Goal: Information Seeking & Learning: Learn about a topic

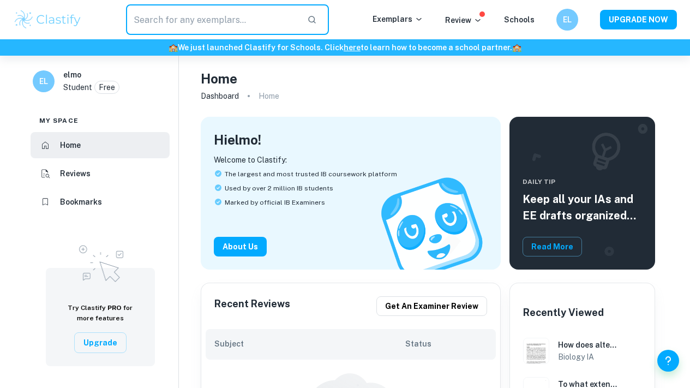
click at [231, 28] on input "text" at bounding box center [212, 19] width 172 height 31
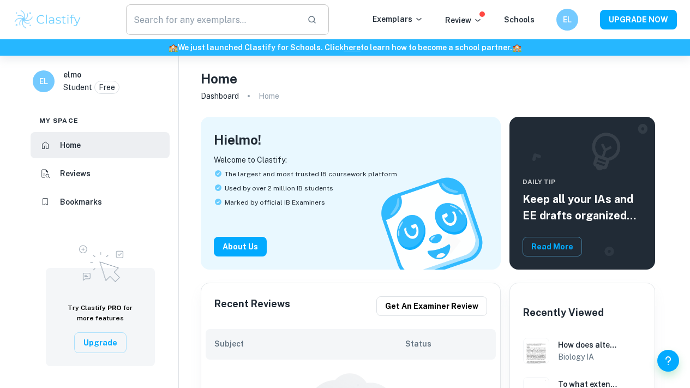
click at [228, 28] on input "text" at bounding box center [212, 19] width 172 height 31
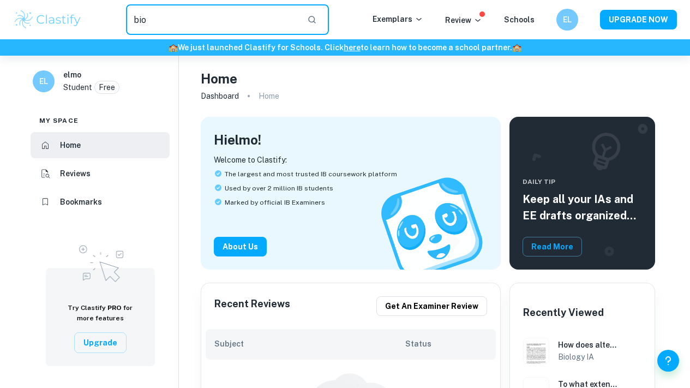
type input "bio"
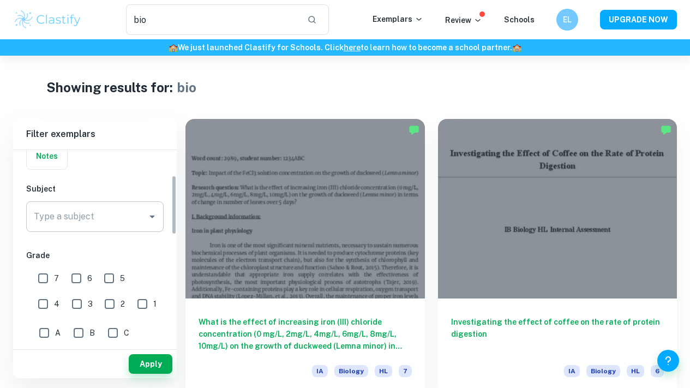
scroll to position [98, 0]
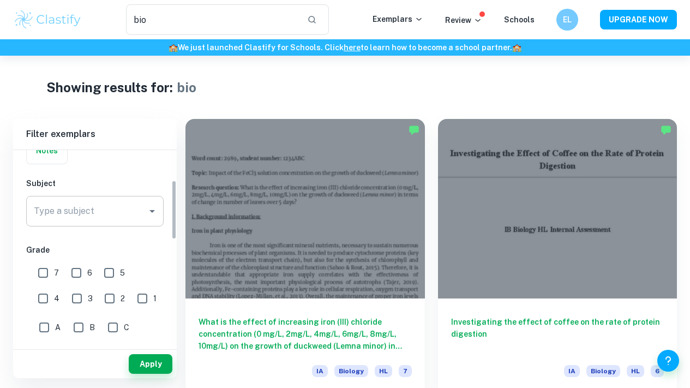
click at [92, 212] on input "Type a subject" at bounding box center [86, 211] width 111 height 21
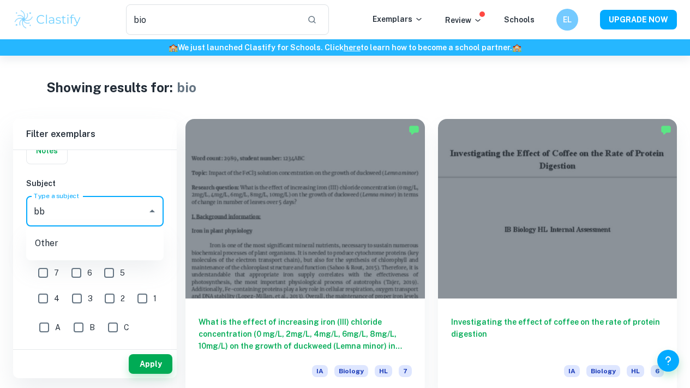
type input "b"
click at [58, 265] on li "Biology" at bounding box center [94, 267] width 137 height 20
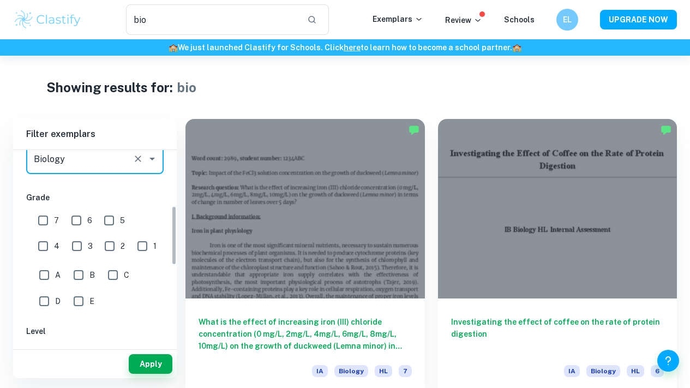
scroll to position [193, 0]
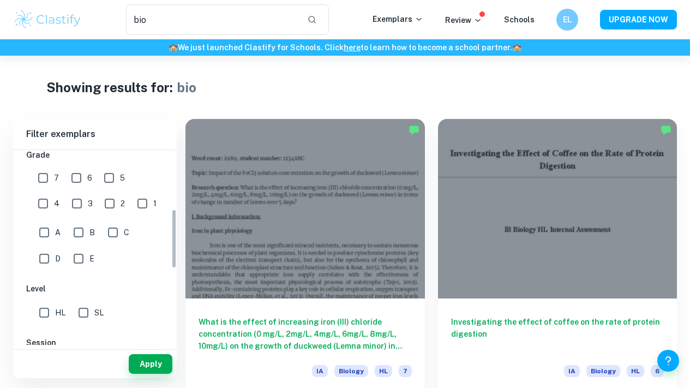
type input "Biology"
click at [49, 185] on input "7" at bounding box center [43, 178] width 22 height 22
checkbox input "true"
click at [131, 358] on button "Apply" at bounding box center [151, 364] width 44 height 20
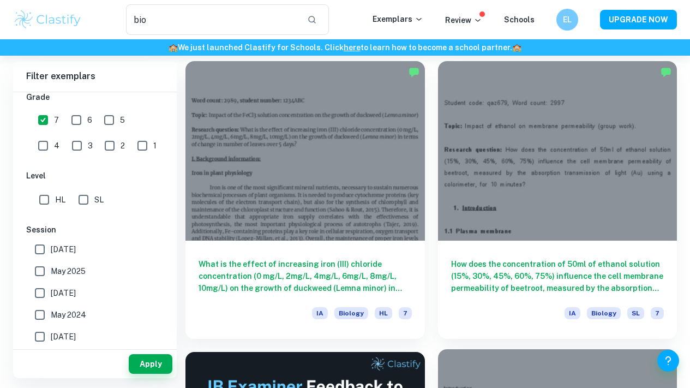
scroll to position [55, 0]
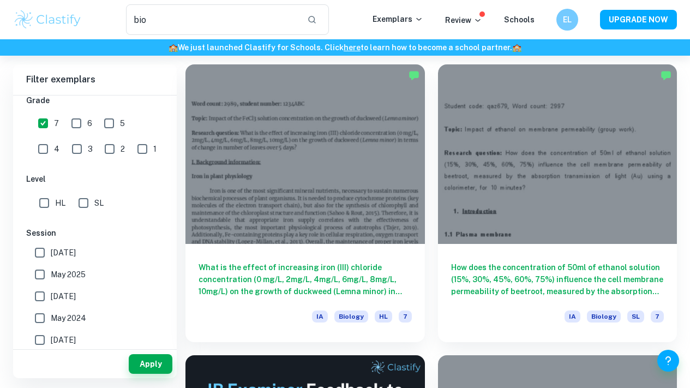
click at [179, 72] on div "What is the effect of increasing iron (III) chloride concentration (0 mg/L, 2mg…" at bounding box center [298, 196] width 252 height 291
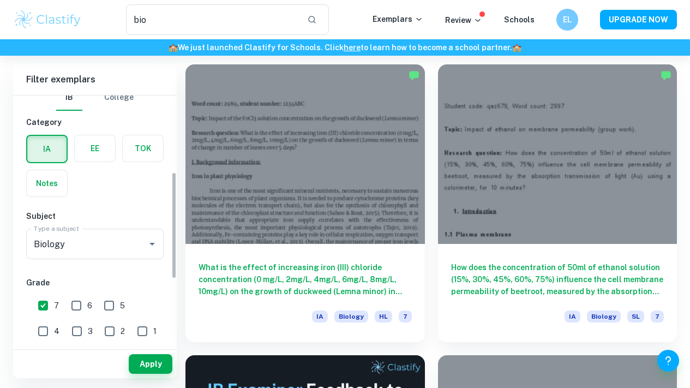
scroll to position [0, 0]
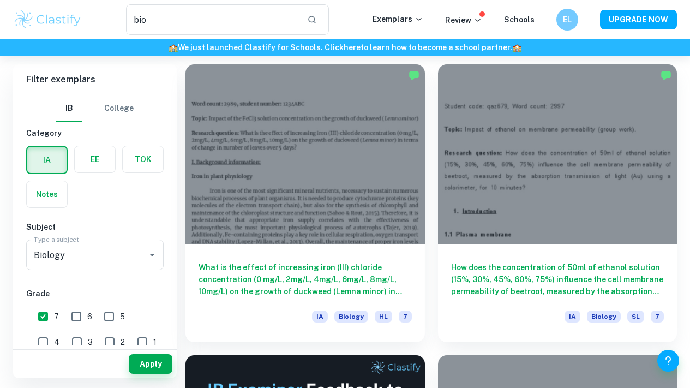
click at [166, 366] on button "Apply" at bounding box center [151, 364] width 44 height 20
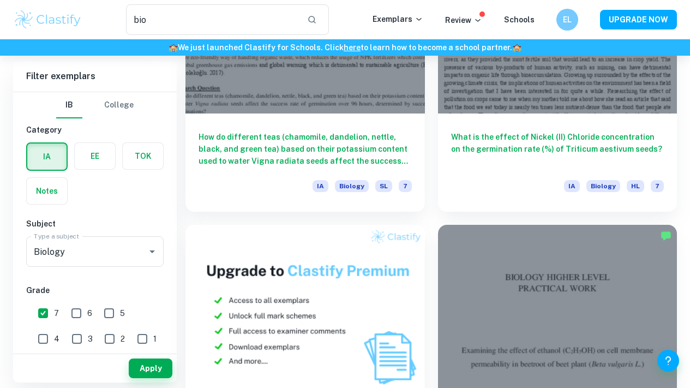
scroll to position [757, 0]
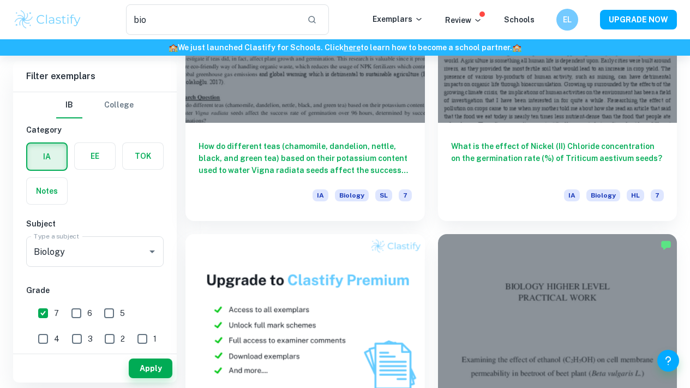
click at [110, 270] on div "Type a subject Biology Type a subject" at bounding box center [94, 253] width 137 height 35
click at [143, 361] on button "Apply" at bounding box center [151, 368] width 44 height 20
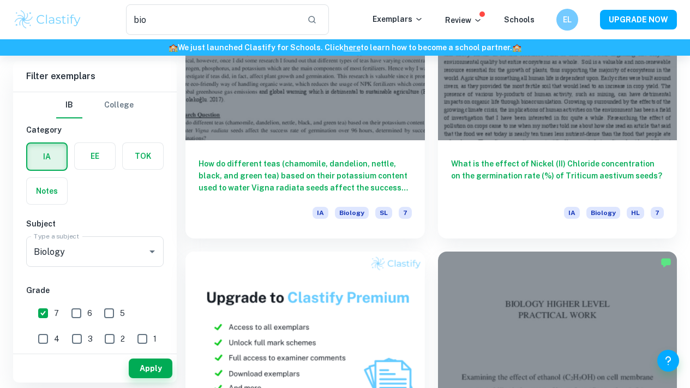
scroll to position [773, 0]
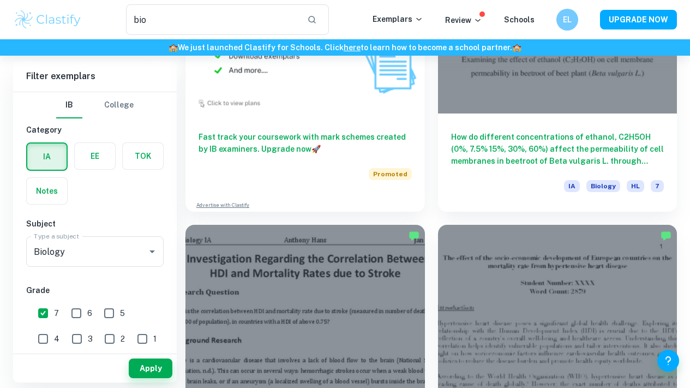
scroll to position [1057, 0]
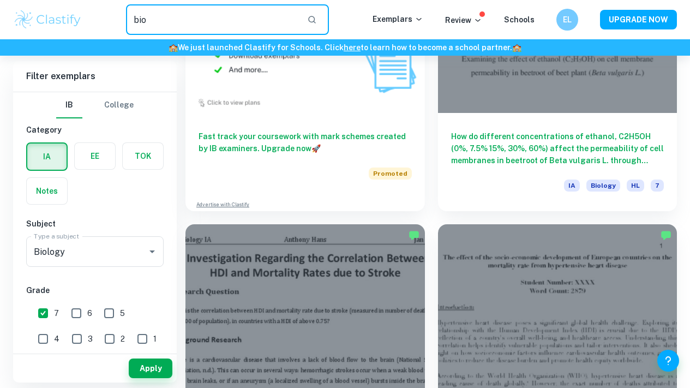
click at [222, 13] on input "bio" at bounding box center [212, 19] width 172 height 31
click at [220, 13] on input "bio" at bounding box center [212, 19] width 172 height 31
click at [220, 12] on input "bio" at bounding box center [212, 19] width 172 height 31
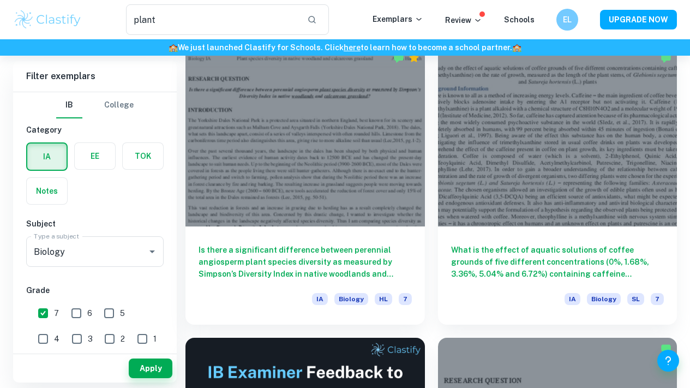
scroll to position [73, 0]
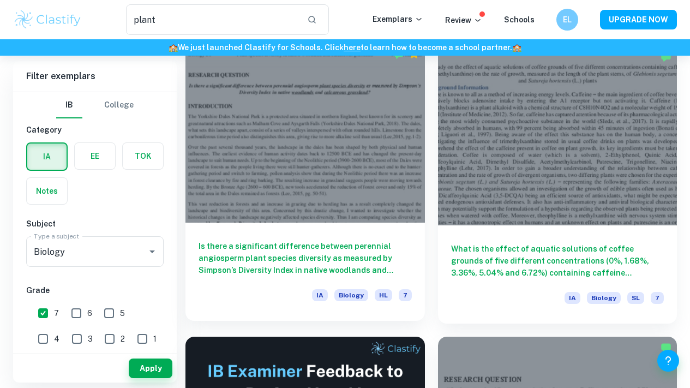
click at [283, 240] on h6 "Is there a significant difference between perennial angiosperm plant species di…" at bounding box center [304, 258] width 213 height 36
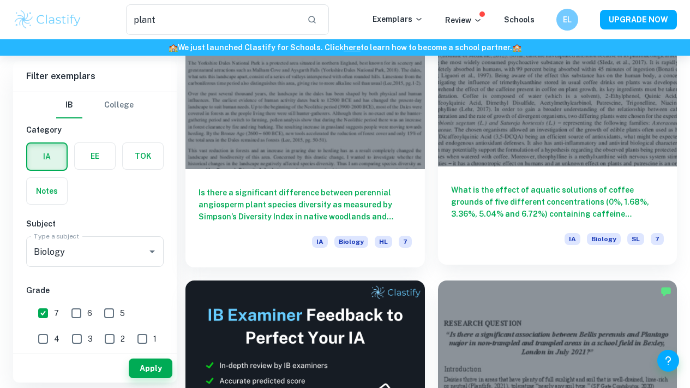
scroll to position [252, 0]
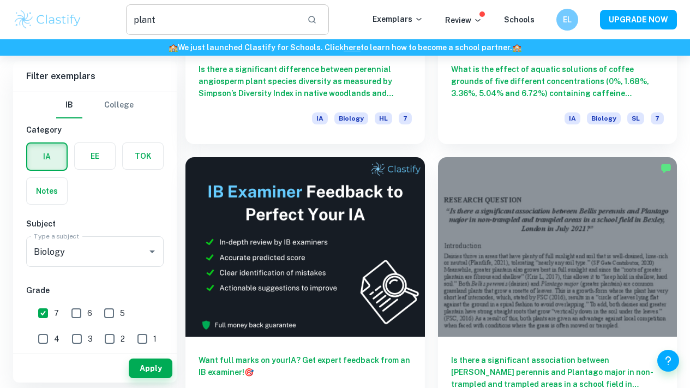
click at [214, 19] on input "plant" at bounding box center [212, 19] width 172 height 31
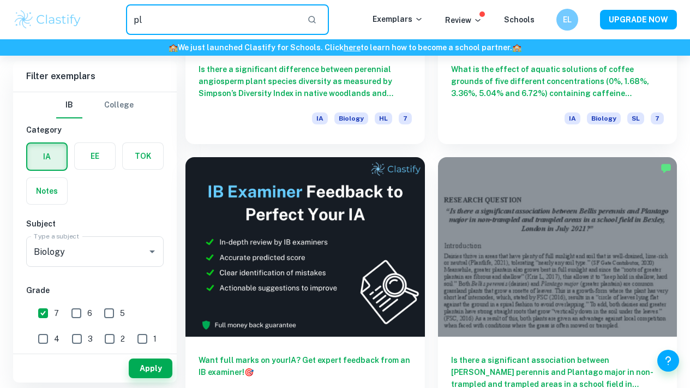
type input "p"
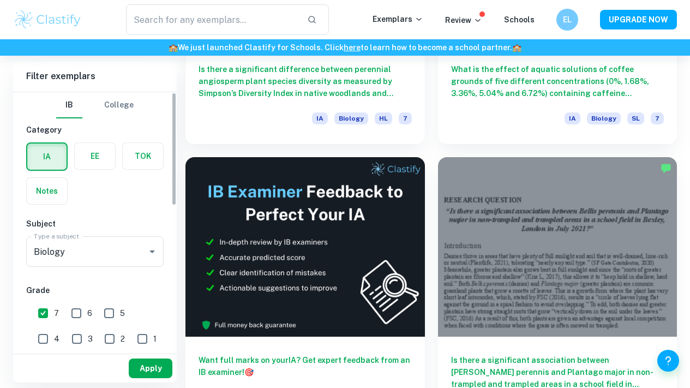
click at [157, 363] on button "Apply" at bounding box center [151, 368] width 44 height 20
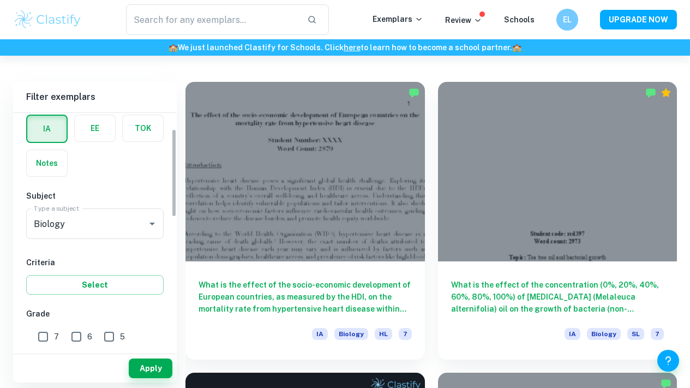
scroll to position [66, 0]
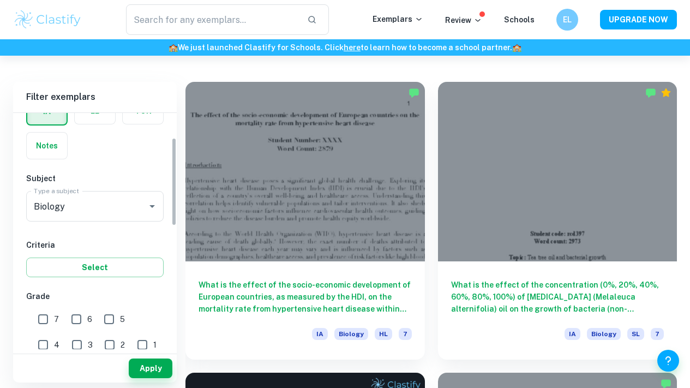
click at [52, 322] on input "7" at bounding box center [43, 319] width 22 height 22
checkbox input "true"
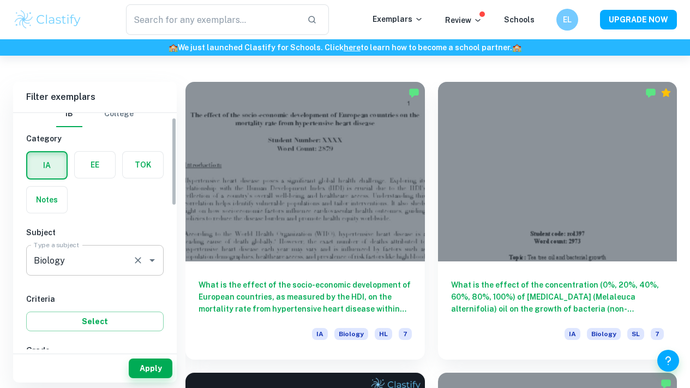
scroll to position [0, 0]
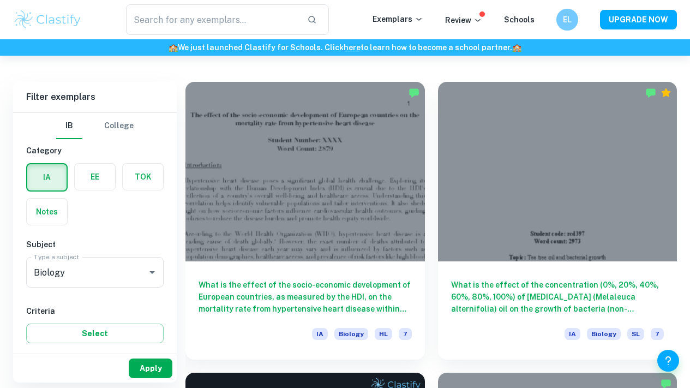
click at [155, 365] on button "Apply" at bounding box center [151, 368] width 44 height 20
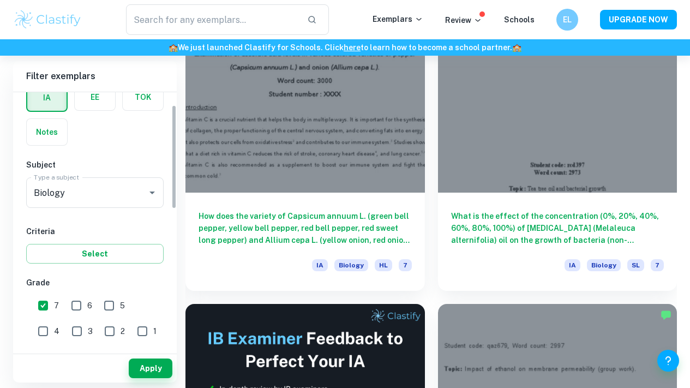
scroll to position [65, 0]
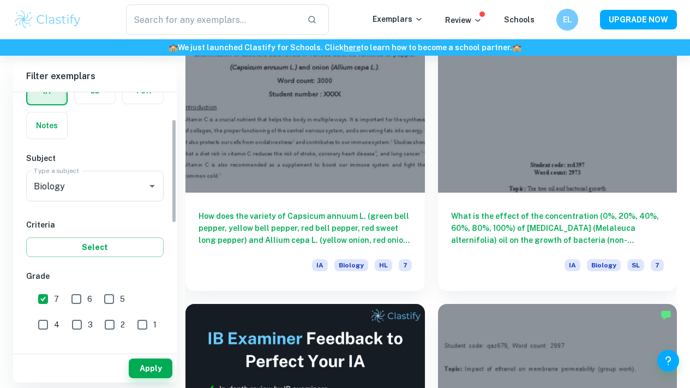
click at [139, 357] on div "Apply" at bounding box center [95, 368] width 164 height 28
click at [152, 381] on div "Apply" at bounding box center [95, 368] width 164 height 28
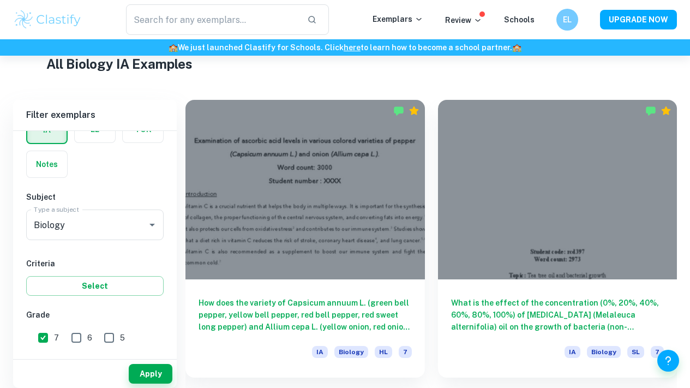
scroll to position [274, 0]
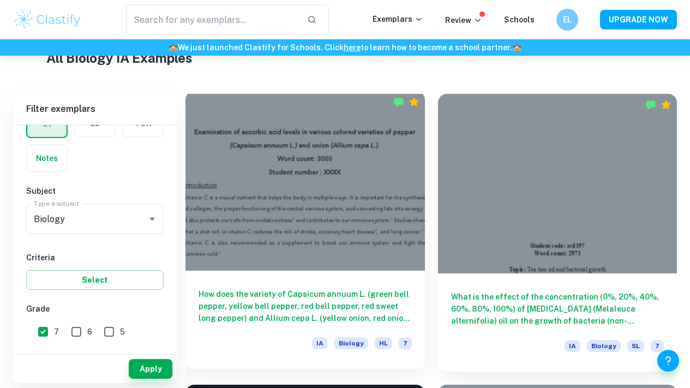
click at [299, 288] on h6 "How does the variety of Capsicum annuum L. (green bell pepper, yellow bell pepp…" at bounding box center [304, 306] width 213 height 36
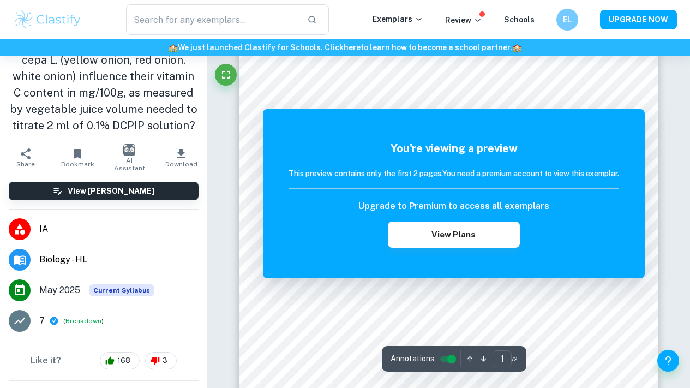
scroll to position [171, 0]
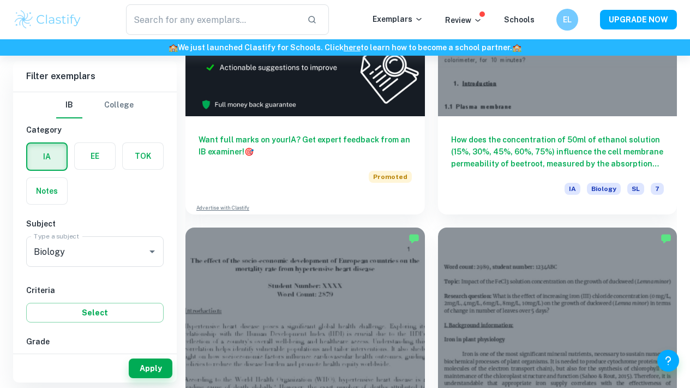
scroll to position [723, 0]
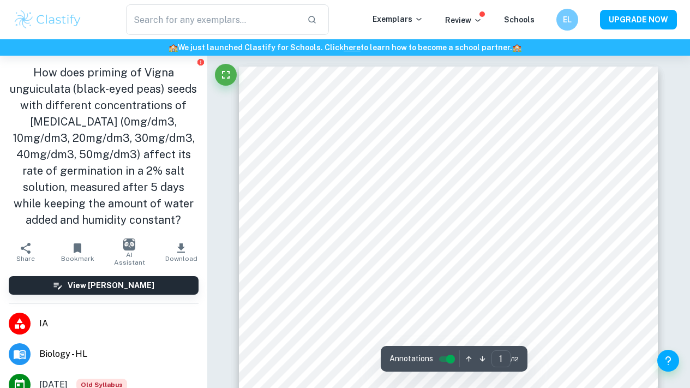
click at [164, 125] on h1 "How does priming of Vigna unguiculata (black-eyed peas) seeds with different co…" at bounding box center [104, 146] width 190 height 164
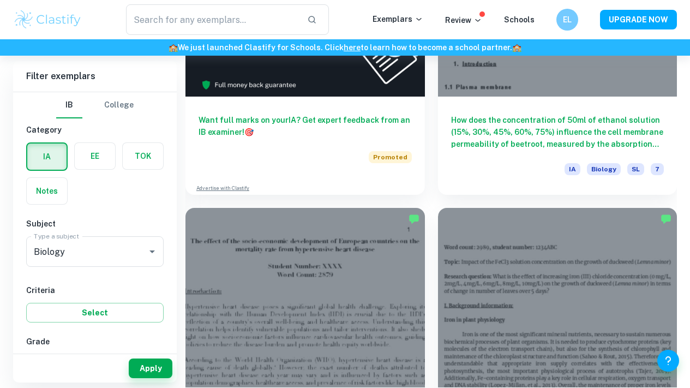
scroll to position [744, 0]
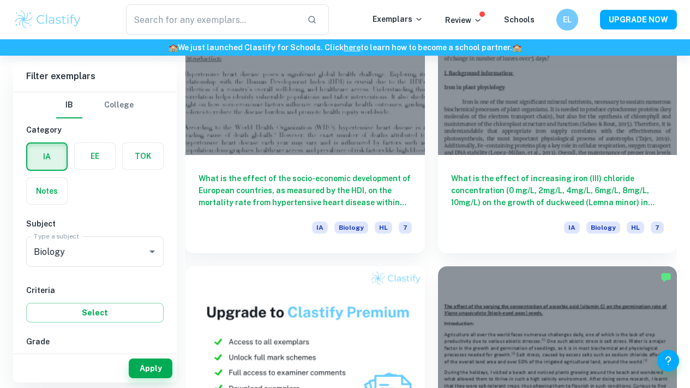
scroll to position [980, 0]
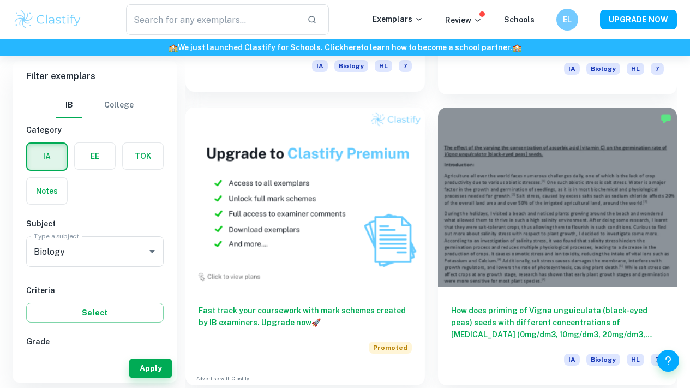
scroll to position [1133, 0]
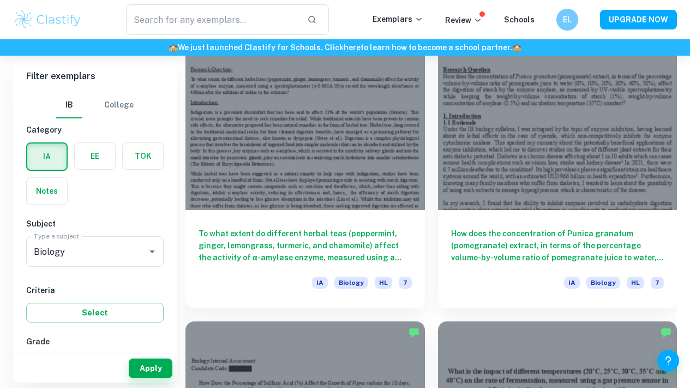
scroll to position [1575, 0]
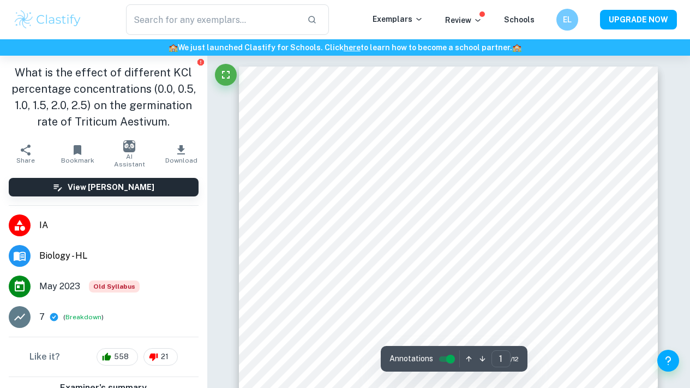
click at [167, 80] on h1 "What is the effect of different KCl percentage concentrations (0.0, 0.5, 1.0, 1…" at bounding box center [104, 96] width 190 height 65
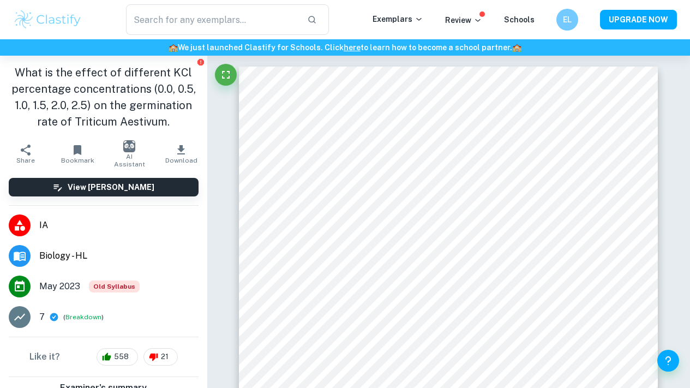
click at [196, 63] on icon "Report issue" at bounding box center [200, 62] width 9 height 9
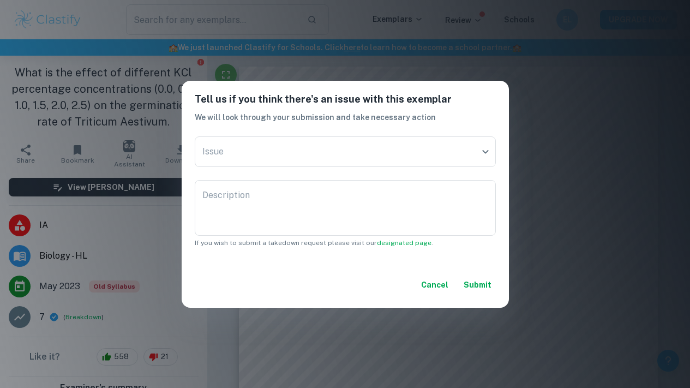
click at [437, 275] on button "Cancel" at bounding box center [435, 285] width 36 height 20
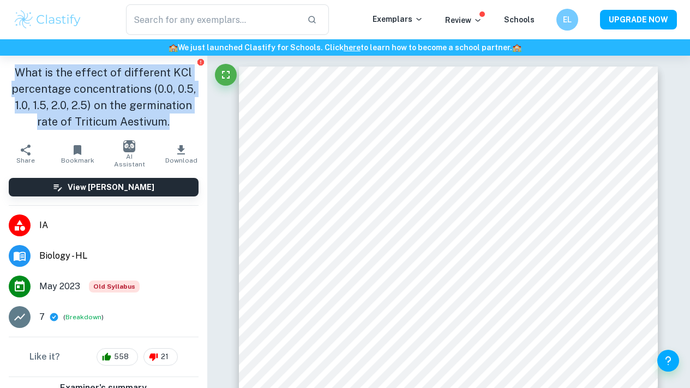
drag, startPoint x: 14, startPoint y: 73, endPoint x: 165, endPoint y: 134, distance: 162.4
click at [165, 130] on h1 "What is the effect of different KCl percentage concentrations (0.0, 0.5, 1.0, 1…" at bounding box center [104, 96] width 190 height 65
copy h1 "What is the effect of different KCl percentage concentrations (0.0, 0.5, 1.0, 1…"
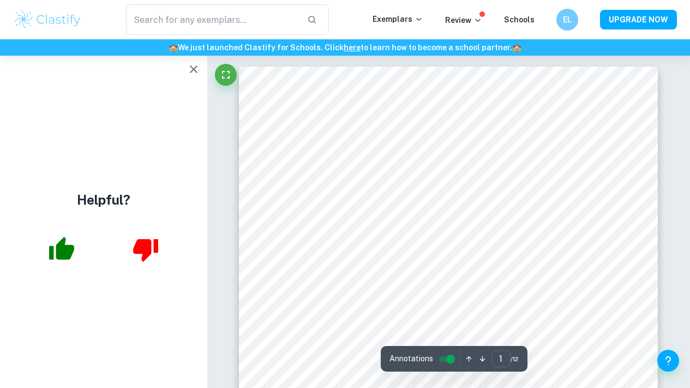
click at [192, 72] on icon "button" at bounding box center [193, 69] width 13 height 13
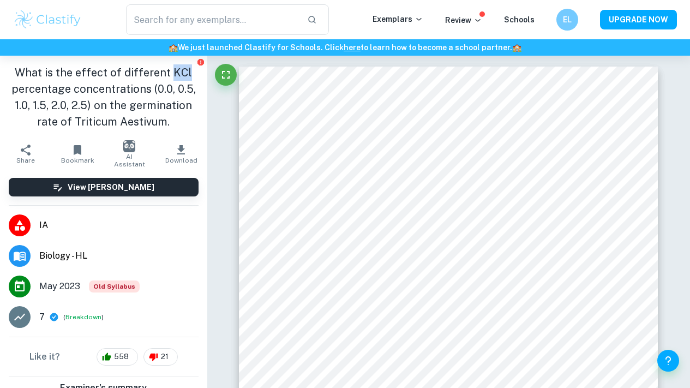
drag, startPoint x: 167, startPoint y: 74, endPoint x: 194, endPoint y: 74, distance: 26.2
click at [194, 74] on div "What is the effect of different KCl percentage concentrations (0.0, 0.5, 1.0, 1…" at bounding box center [103, 97] width 207 height 83
click at [127, 103] on h1 "What is the effect of different KCl percentage concentrations (0.0, 0.5, 1.0, 1…" at bounding box center [104, 96] width 190 height 65
click at [129, 130] on h1 "What is the effect of different KCl percentage concentrations (0.0, 0.5, 1.0, 1…" at bounding box center [104, 96] width 190 height 65
click at [118, 130] on h1 "What is the effect of different KCl percentage concentrations (0.0, 0.5, 1.0, 1…" at bounding box center [104, 96] width 190 height 65
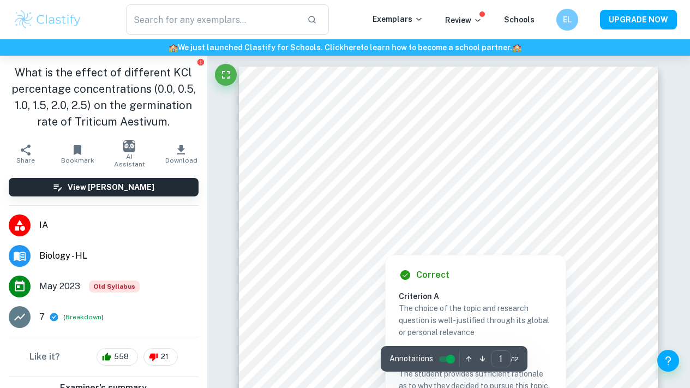
click at [535, 172] on div at bounding box center [448, 167] width 319 height 13
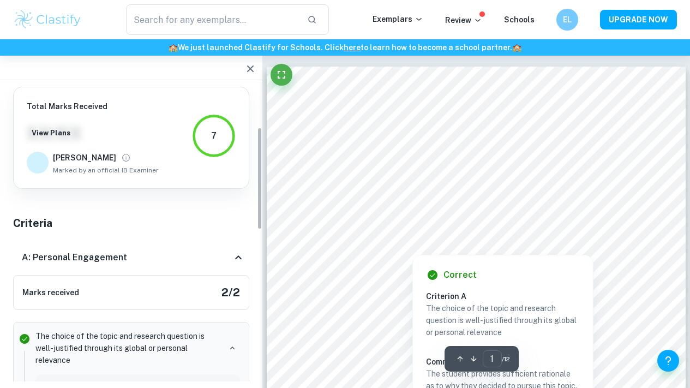
scroll to position [116, 0]
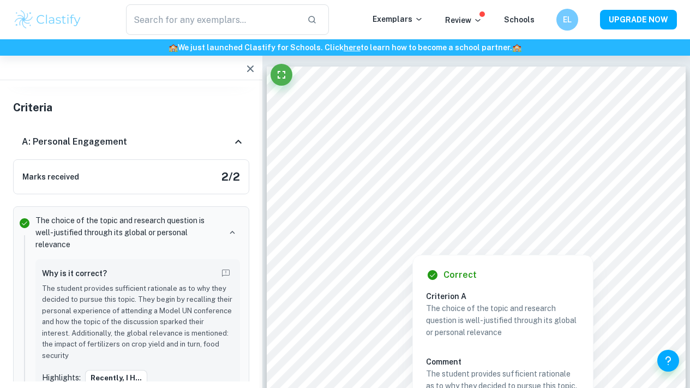
click at [248, 74] on icon "button" at bounding box center [250, 68] width 13 height 13
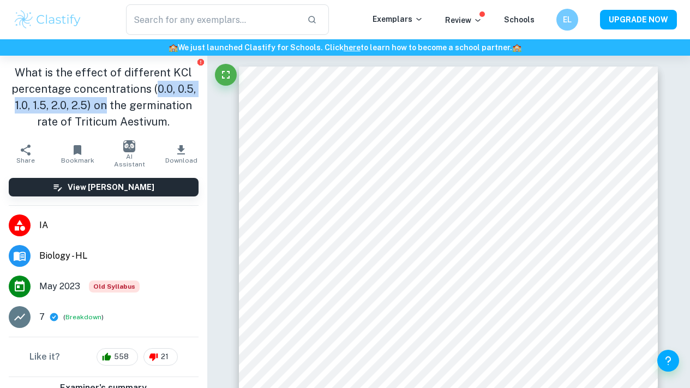
drag, startPoint x: 160, startPoint y: 91, endPoint x: 145, endPoint y: 102, distance: 19.2
click at [145, 102] on h1 "What is the effect of different KCl percentage concentrations (0.0, 0.5, 1.0, 1…" at bounding box center [104, 96] width 190 height 65
click at [149, 122] on h1 "What is the effect of different KCl percentage concentrations (0.0, 0.5, 1.0, 1…" at bounding box center [104, 96] width 190 height 65
